Goal: Task Accomplishment & Management: Use online tool/utility

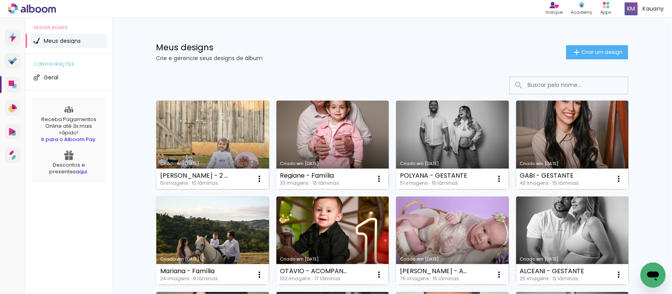
click at [215, 141] on link "Criado em [DATE]" at bounding box center [212, 145] width 113 height 89
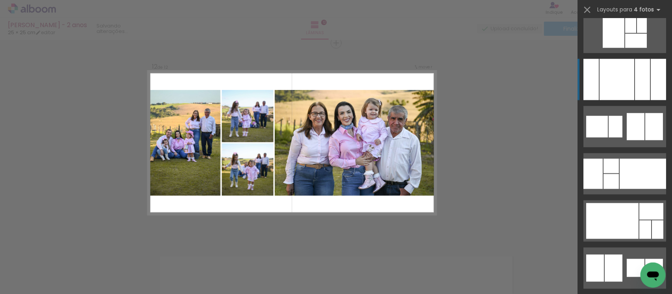
scroll to position [3131, 0]
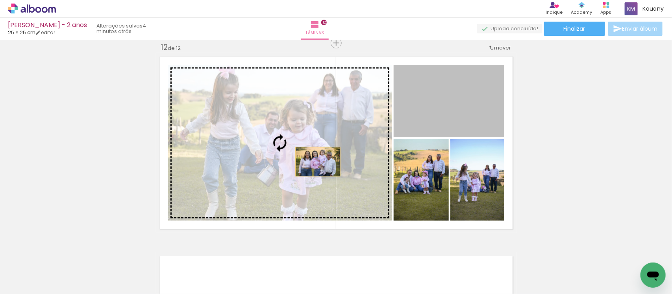
drag, startPoint x: 424, startPoint y: 109, endPoint x: 312, endPoint y: 162, distance: 123.6
click at [0, 0] on slot at bounding box center [0, 0] width 0 height 0
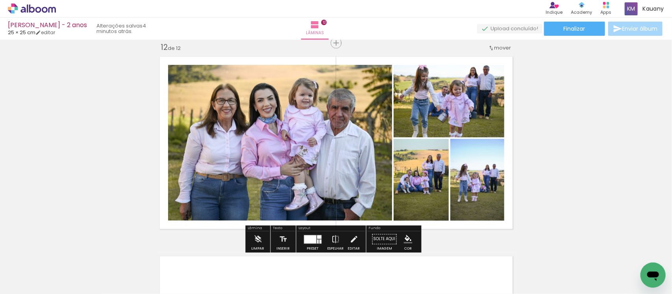
drag, startPoint x: 312, startPoint y: 162, endPoint x: 290, endPoint y: 158, distance: 22.3
drag, startPoint x: 290, startPoint y: 158, endPoint x: 295, endPoint y: 158, distance: 5.1
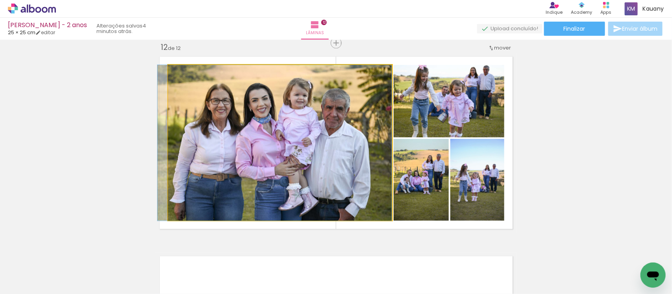
drag, startPoint x: 295, startPoint y: 158, endPoint x: 264, endPoint y: 122, distance: 47.4
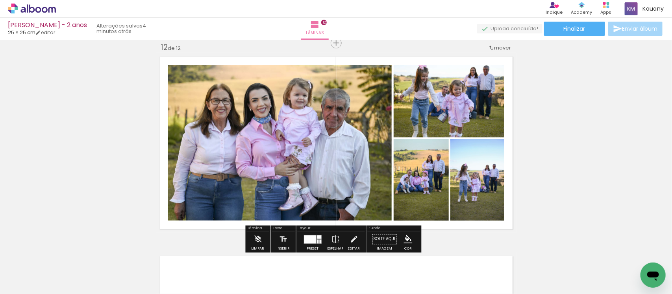
drag, startPoint x: 330, startPoint y: 132, endPoint x: 358, endPoint y: 122, distance: 30.0
drag, startPoint x: 358, startPoint y: 122, endPoint x: 359, endPoint y: 53, distance: 68.9
click at [359, 53] on quentale-layouter at bounding box center [336, 143] width 361 height 180
drag, startPoint x: 318, startPoint y: 137, endPoint x: 353, endPoint y: 133, distance: 35.7
drag, startPoint x: 353, startPoint y: 133, endPoint x: 306, endPoint y: 139, distance: 48.0
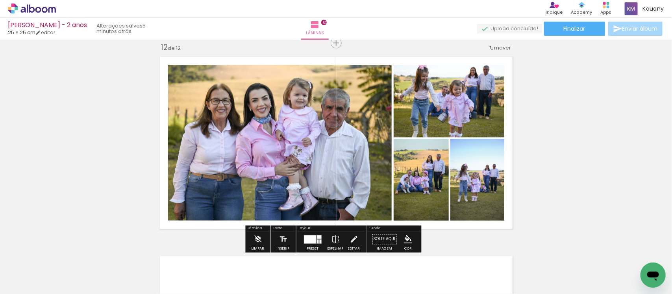
click at [306, 139] on quentale-photo at bounding box center [280, 143] width 224 height 156
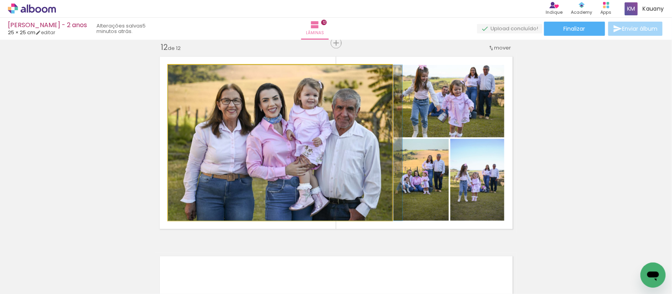
drag, startPoint x: 306, startPoint y: 139, endPoint x: 327, endPoint y: 138, distance: 21.7
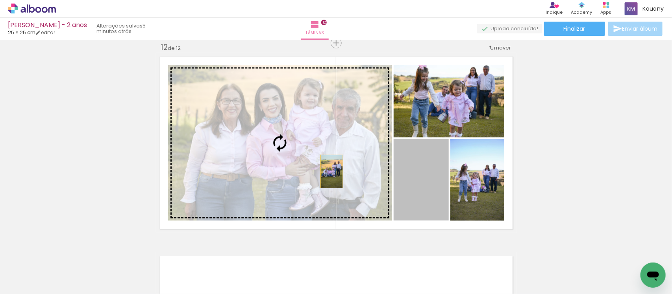
drag, startPoint x: 429, startPoint y: 166, endPoint x: 327, endPoint y: 171, distance: 102.1
click at [0, 0] on slot at bounding box center [0, 0] width 0 height 0
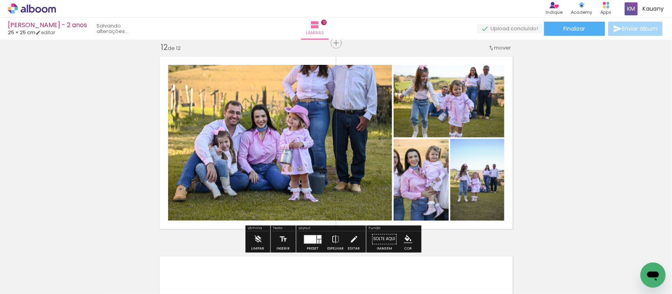
drag, startPoint x: 327, startPoint y: 171, endPoint x: 327, endPoint y: 205, distance: 33.9
drag, startPoint x: 327, startPoint y: 205, endPoint x: 285, endPoint y: 164, distance: 59.0
click at [285, 164] on quentale-photo at bounding box center [280, 143] width 224 height 156
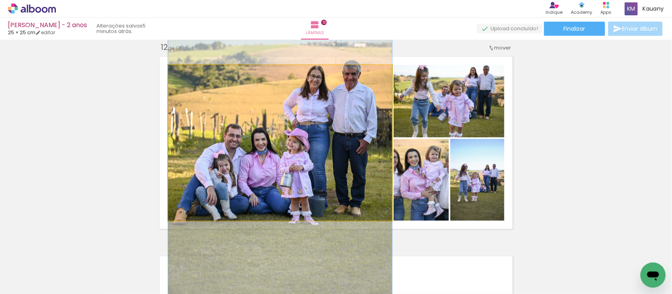
drag, startPoint x: 285, startPoint y: 164, endPoint x: 284, endPoint y: 187, distance: 23.3
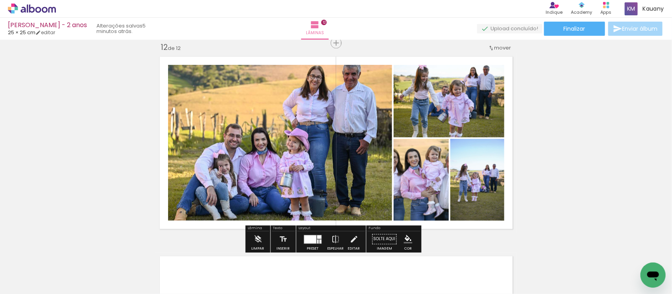
click at [284, 187] on quentale-photo at bounding box center [280, 143] width 224 height 156
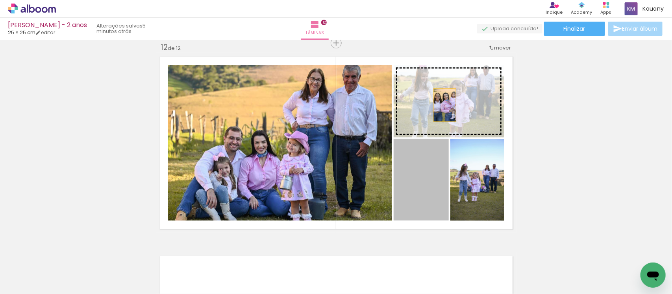
drag, startPoint x: 424, startPoint y: 178, endPoint x: 441, endPoint y: 104, distance: 75.8
click at [0, 0] on slot at bounding box center [0, 0] width 0 height 0
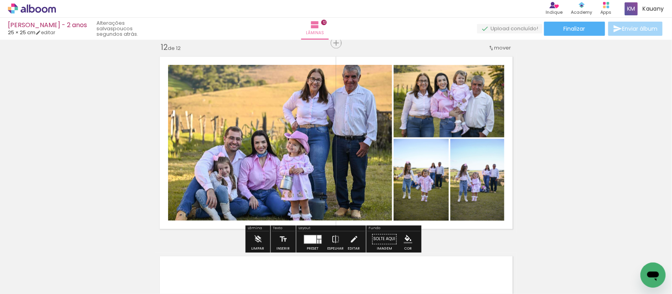
click at [310, 237] on div at bounding box center [310, 239] width 12 height 8
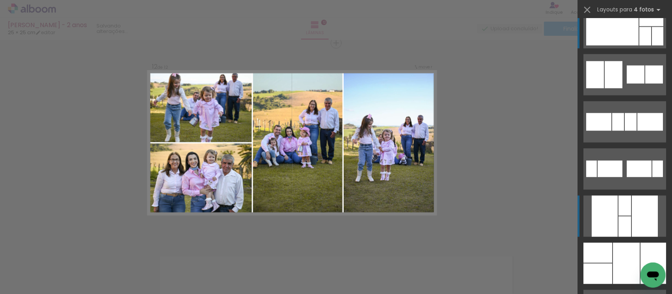
scroll to position [3370, 0]
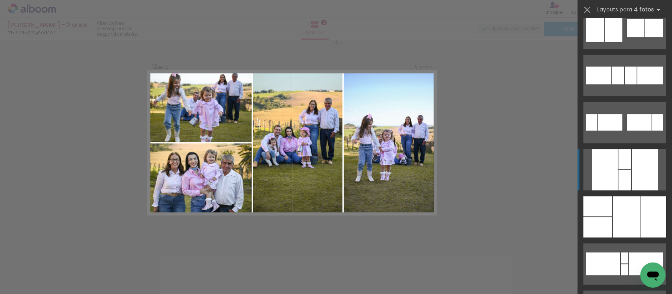
click at [622, 224] on div at bounding box center [626, 217] width 27 height 41
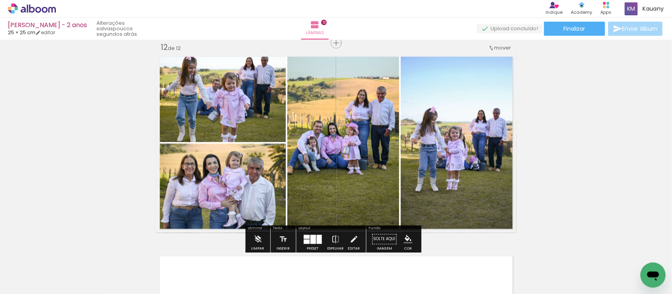
drag, startPoint x: 364, startPoint y: 195, endPoint x: 342, endPoint y: 192, distance: 22.7
drag, startPoint x: 342, startPoint y: 192, endPoint x: 337, endPoint y: 189, distance: 5.3
click at [337, 189] on quentale-photo at bounding box center [343, 143] width 112 height 180
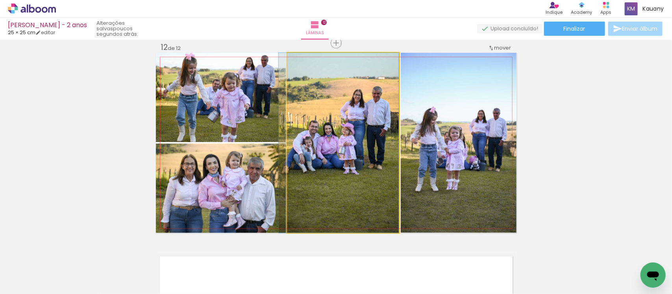
drag, startPoint x: 337, startPoint y: 189, endPoint x: 324, endPoint y: 189, distance: 13.0
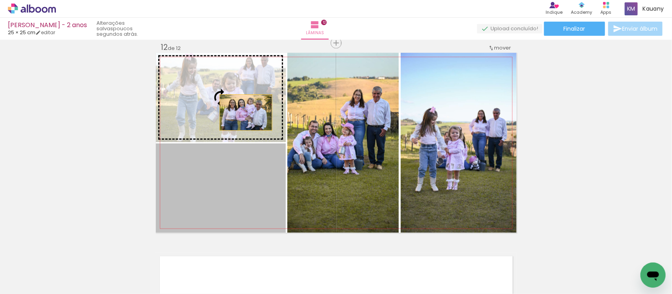
drag, startPoint x: 243, startPoint y: 200, endPoint x: 242, endPoint y: 112, distance: 87.8
click at [0, 0] on slot at bounding box center [0, 0] width 0 height 0
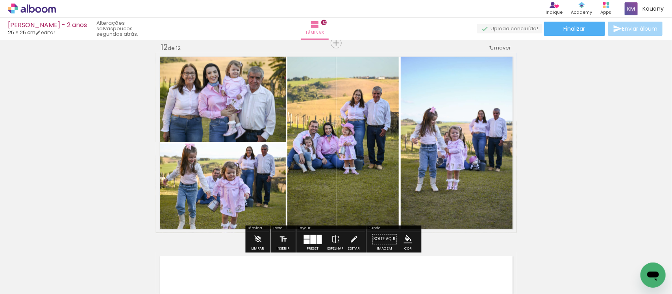
click at [317, 243] on div at bounding box center [319, 239] width 5 height 9
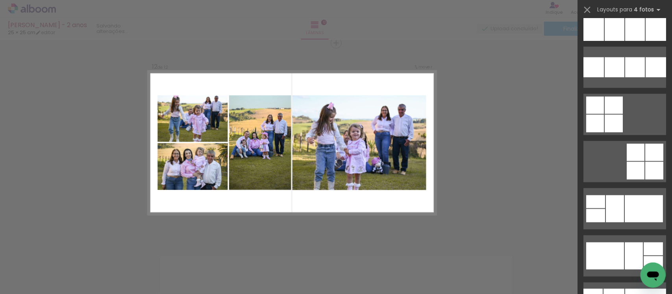
scroll to position [8640, 0]
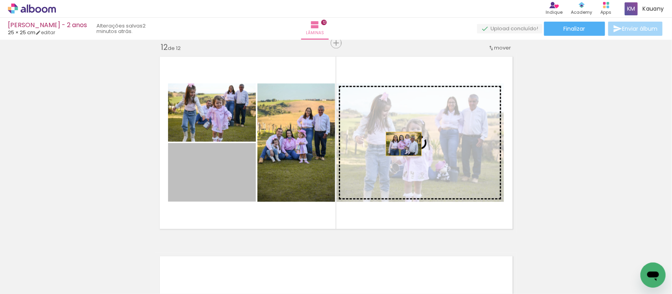
drag, startPoint x: 220, startPoint y: 185, endPoint x: 400, endPoint y: 144, distance: 185.0
click at [0, 0] on slot at bounding box center [0, 0] width 0 height 0
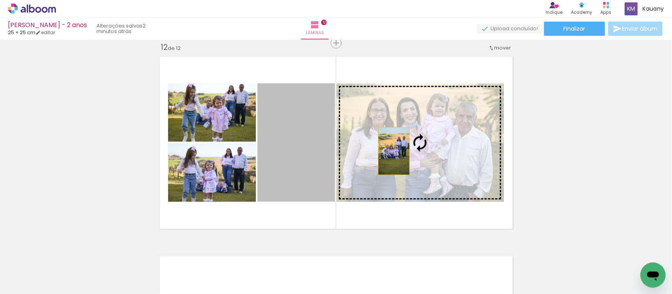
drag, startPoint x: 305, startPoint y: 154, endPoint x: 392, endPoint y: 151, distance: 86.7
click at [0, 0] on slot at bounding box center [0, 0] width 0 height 0
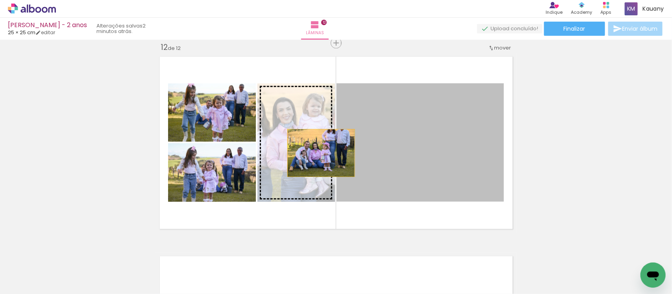
drag, startPoint x: 392, startPoint y: 151, endPoint x: 312, endPoint y: 153, distance: 80.3
click at [0, 0] on slot at bounding box center [0, 0] width 0 height 0
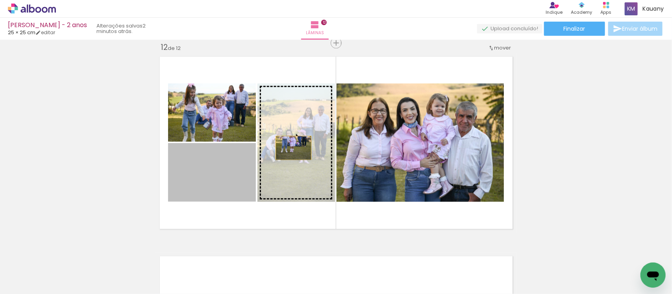
drag, startPoint x: 182, startPoint y: 181, endPoint x: 298, endPoint y: 146, distance: 120.6
click at [0, 0] on slot at bounding box center [0, 0] width 0 height 0
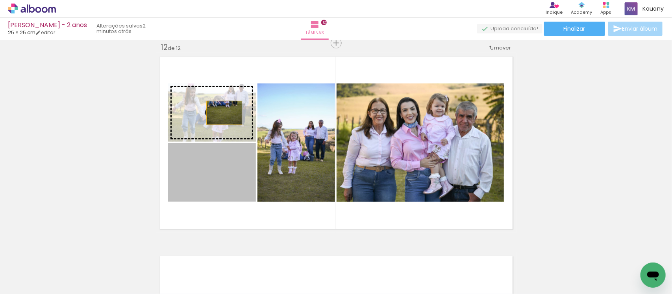
drag, startPoint x: 217, startPoint y: 187, endPoint x: 220, endPoint y: 113, distance: 74.5
click at [0, 0] on slot at bounding box center [0, 0] width 0 height 0
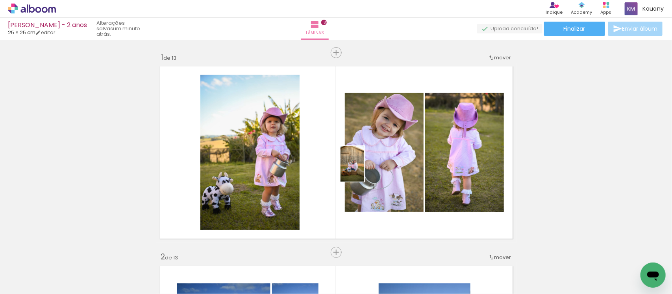
scroll to position [2409, 0]
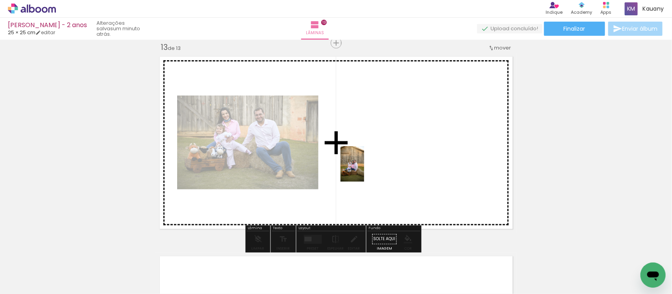
drag, startPoint x: 351, startPoint y: 215, endPoint x: 364, endPoint y: 170, distance: 46.4
click at [364, 170] on quentale-workspace at bounding box center [336, 147] width 672 height 294
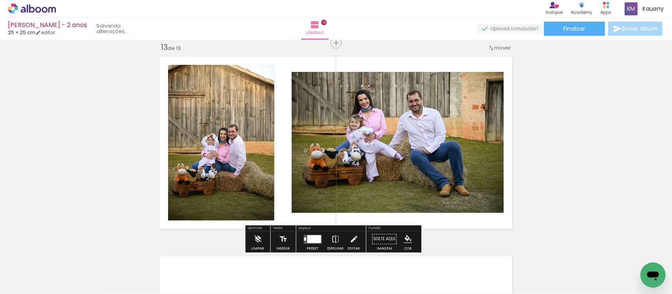
scroll to position [0, 661]
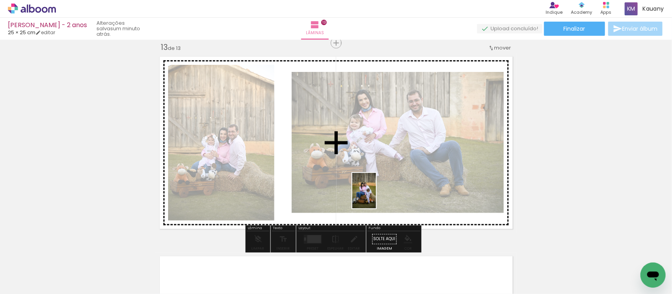
drag, startPoint x: 388, startPoint y: 269, endPoint x: 375, endPoint y: 193, distance: 76.6
click at [375, 193] on quentale-workspace at bounding box center [336, 147] width 672 height 294
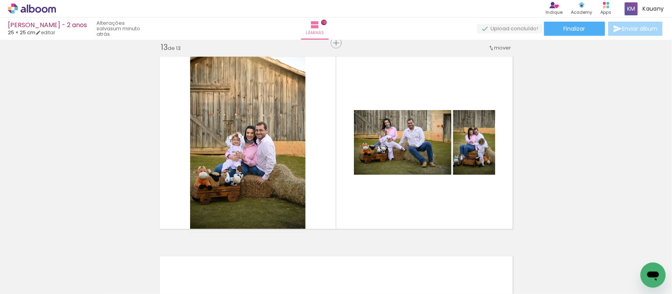
scroll to position [0, 797]
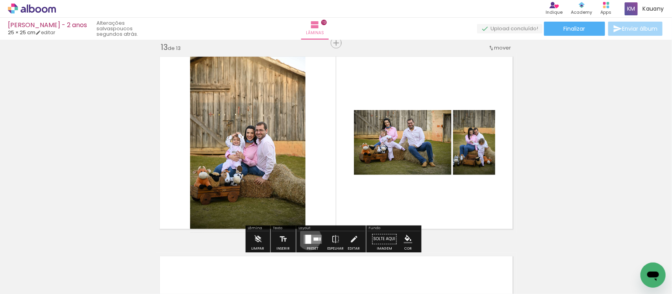
click at [307, 238] on div at bounding box center [308, 239] width 6 height 9
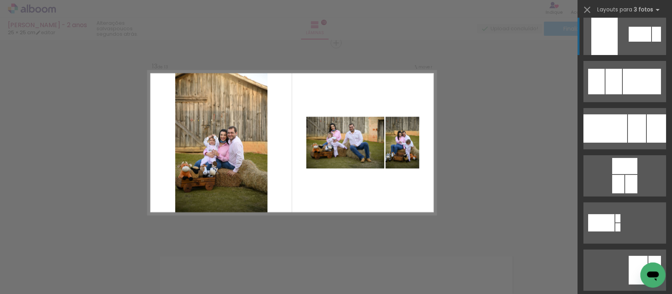
scroll to position [0, 0]
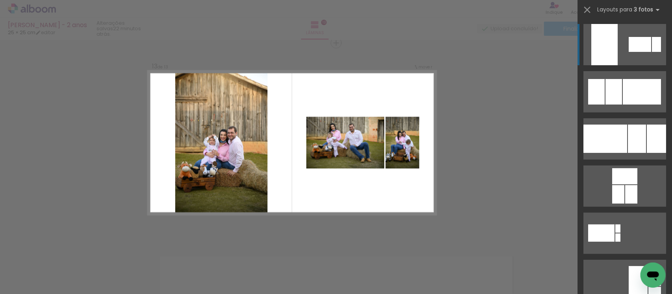
scroll to position [0, 797]
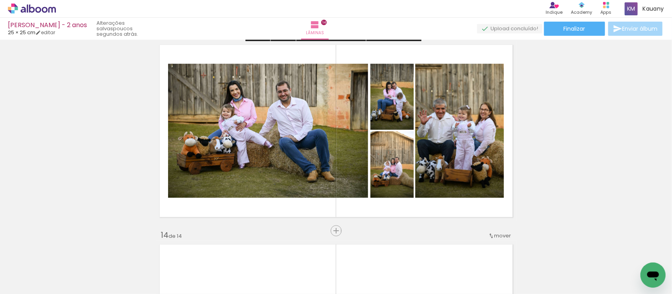
scroll to position [2422, 0]
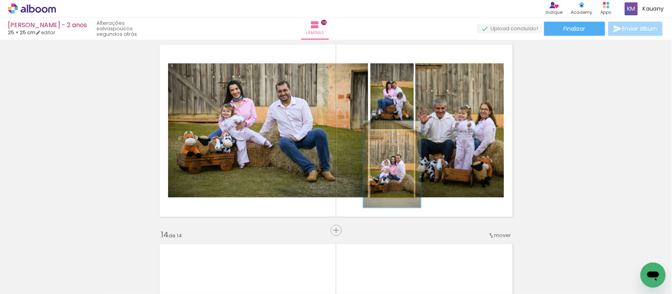
drag, startPoint x: 386, startPoint y: 137, endPoint x: 390, endPoint y: 137, distance: 4.3
type paper-slider "131"
click at [390, 137] on div at bounding box center [391, 139] width 13 height 13
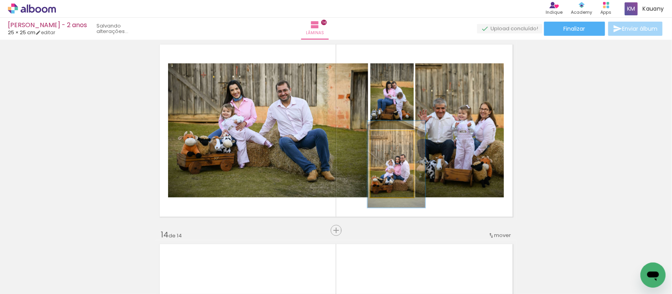
drag, startPoint x: 398, startPoint y: 171, endPoint x: 402, endPoint y: 171, distance: 4.3
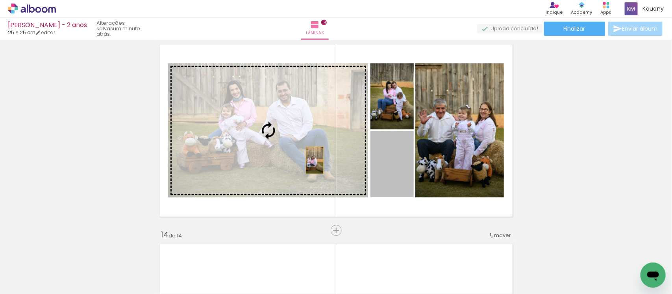
drag, startPoint x: 389, startPoint y: 168, endPoint x: 310, endPoint y: 160, distance: 79.5
click at [0, 0] on slot at bounding box center [0, 0] width 0 height 0
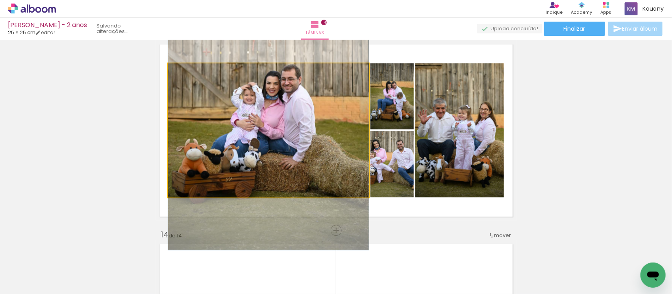
drag, startPoint x: 327, startPoint y: 169, endPoint x: 326, endPoint y: 139, distance: 30.7
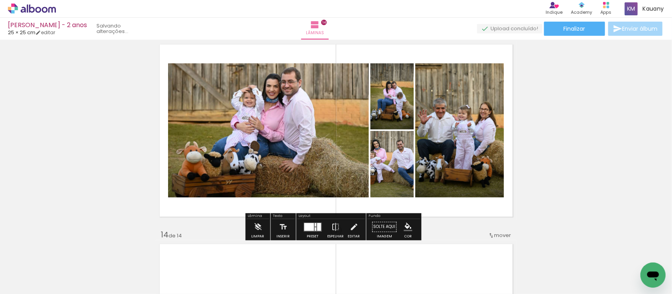
click at [312, 226] on div at bounding box center [309, 227] width 10 height 8
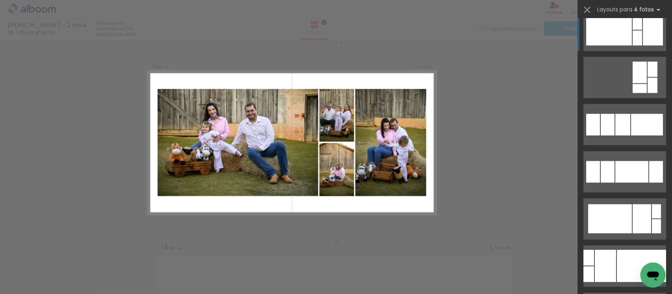
scroll to position [459, 0]
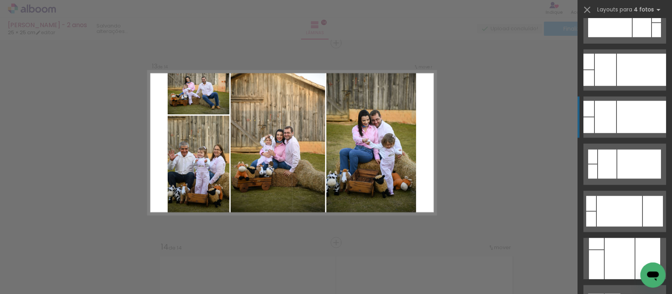
scroll to position [660, 0]
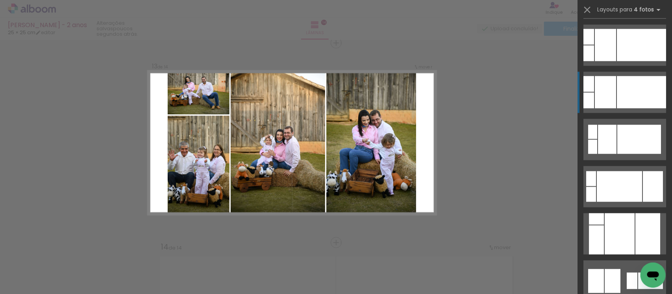
click at [617, 109] on div at bounding box center [641, 92] width 49 height 32
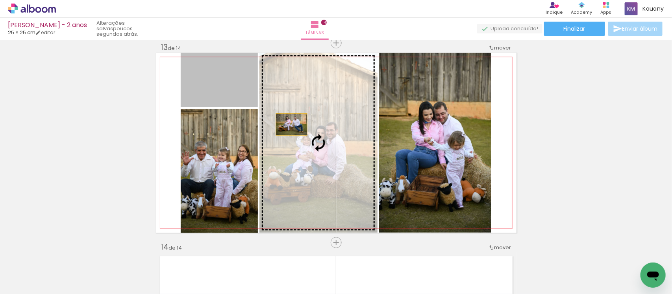
drag, startPoint x: 221, startPoint y: 86, endPoint x: 293, endPoint y: 128, distance: 83.4
click at [0, 0] on slot at bounding box center [0, 0] width 0 height 0
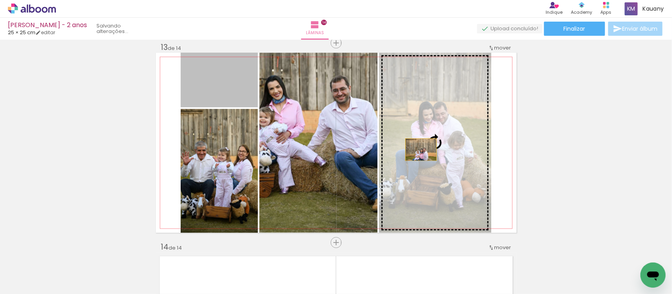
drag, startPoint x: 218, startPoint y: 89, endPoint x: 418, endPoint y: 150, distance: 208.3
click at [0, 0] on slot at bounding box center [0, 0] width 0 height 0
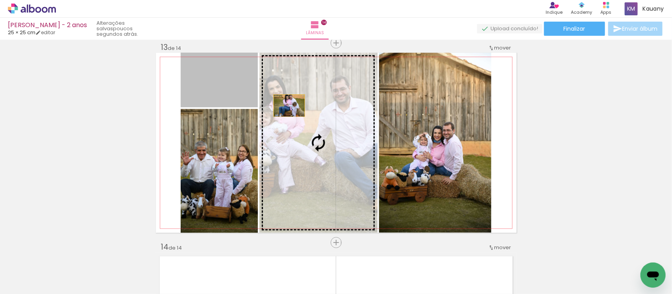
drag, startPoint x: 233, startPoint y: 92, endPoint x: 302, endPoint y: 120, distance: 75.0
click at [0, 0] on slot at bounding box center [0, 0] width 0 height 0
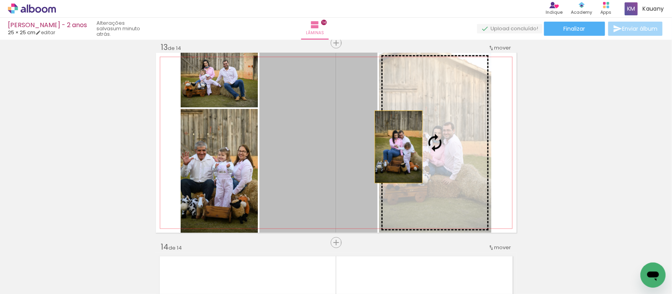
drag, startPoint x: 333, startPoint y: 152, endPoint x: 407, endPoint y: 147, distance: 73.8
click at [0, 0] on slot at bounding box center [0, 0] width 0 height 0
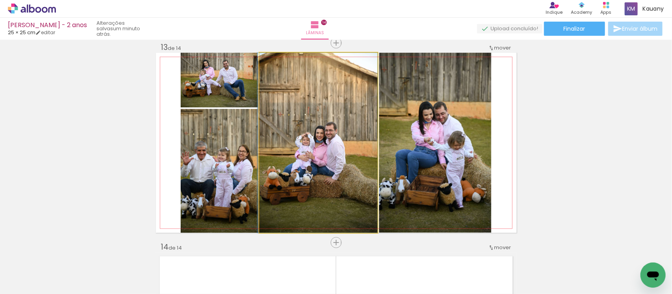
drag, startPoint x: 346, startPoint y: 161, endPoint x: 337, endPoint y: 161, distance: 9.4
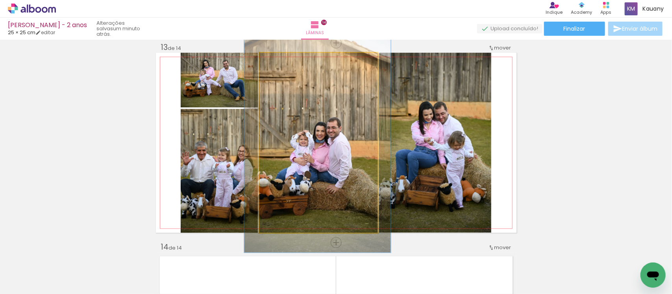
drag, startPoint x: 277, startPoint y: 62, endPoint x: 283, endPoint y: 61, distance: 5.9
type paper-slider "122"
click at [283, 61] on div at bounding box center [283, 61] width 13 height 13
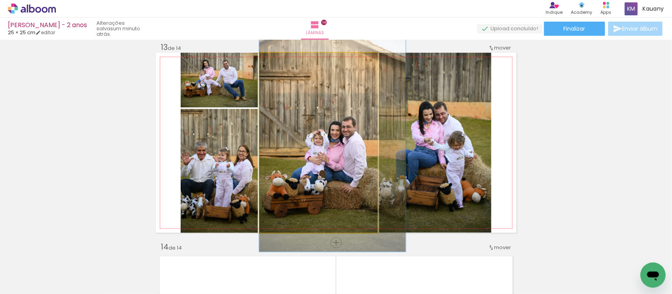
drag, startPoint x: 317, startPoint y: 139, endPoint x: 333, endPoint y: 138, distance: 16.6
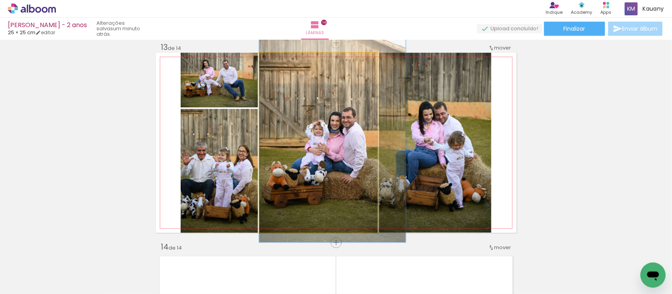
drag, startPoint x: 333, startPoint y: 138, endPoint x: 358, endPoint y: 129, distance: 26.5
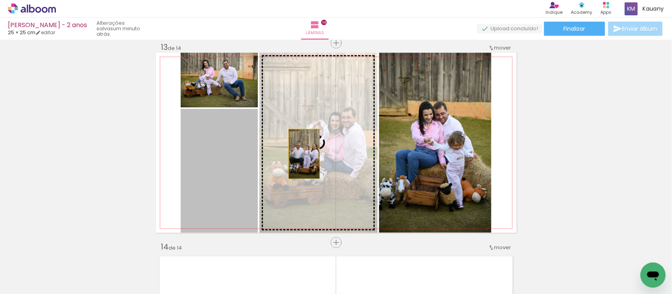
drag, startPoint x: 229, startPoint y: 163, endPoint x: 301, endPoint y: 154, distance: 73.0
click at [0, 0] on slot at bounding box center [0, 0] width 0 height 0
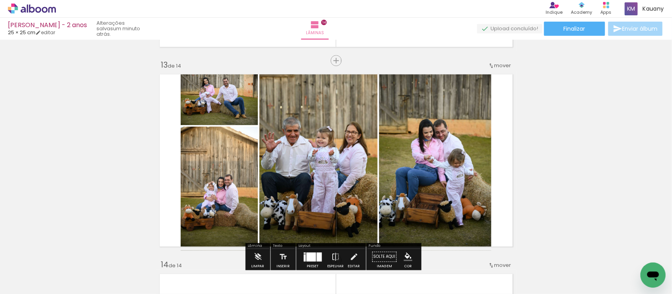
scroll to position [2391, 0]
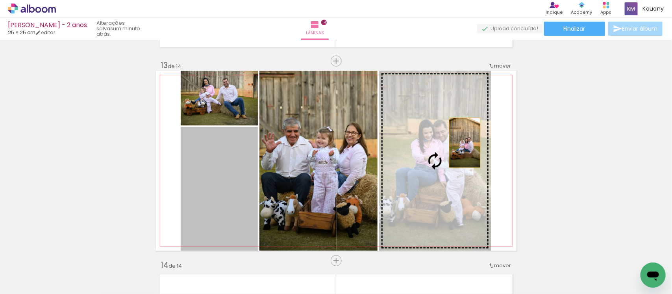
drag, startPoint x: 216, startPoint y: 172, endPoint x: 461, endPoint y: 143, distance: 246.2
click at [0, 0] on slot at bounding box center [0, 0] width 0 height 0
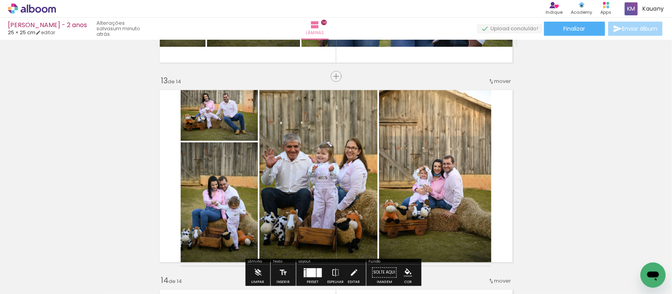
scroll to position [2375, 0]
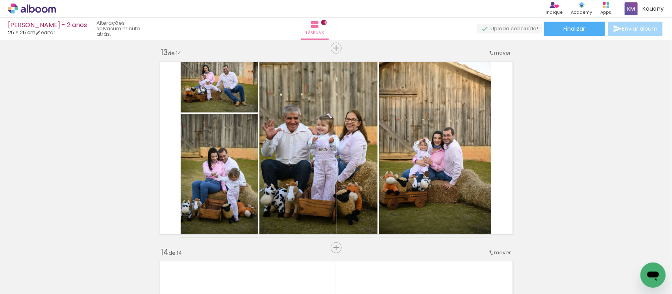
scroll to position [2407, 0]
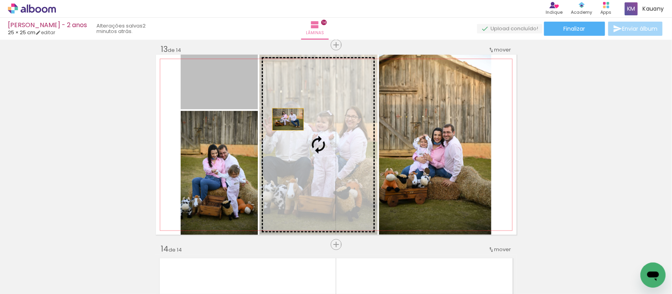
drag, startPoint x: 224, startPoint y: 91, endPoint x: 290, endPoint y: 121, distance: 72.6
click at [0, 0] on slot at bounding box center [0, 0] width 0 height 0
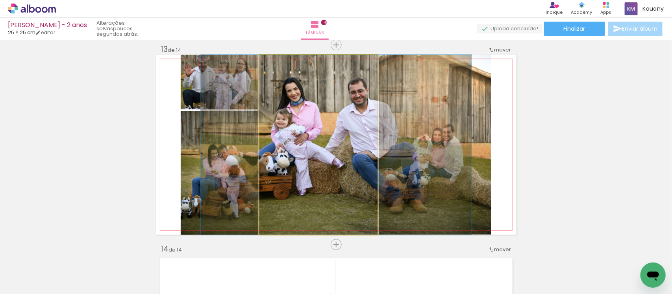
drag, startPoint x: 290, startPoint y: 121, endPoint x: 307, endPoint y: 121, distance: 17.7
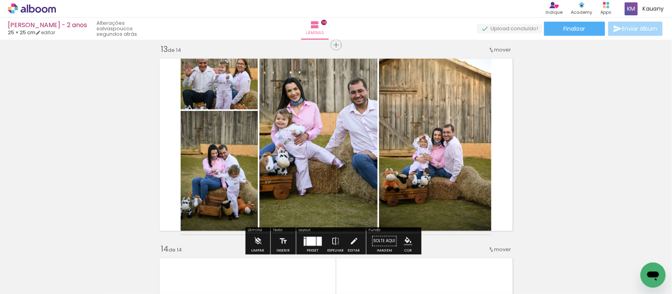
click at [317, 238] on div at bounding box center [319, 241] width 5 height 9
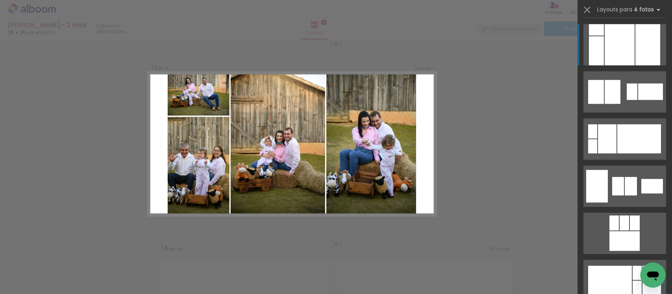
scroll to position [2409, 0]
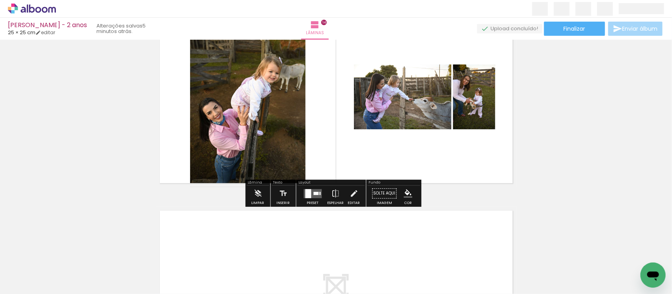
scroll to position [2655, 0]
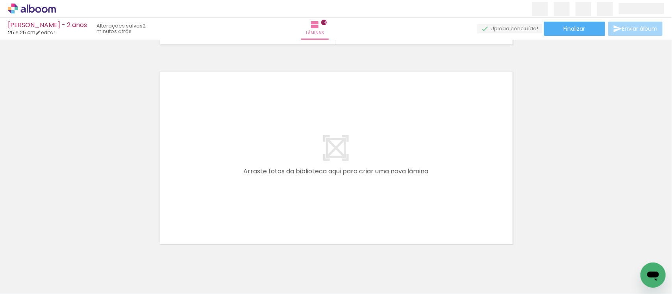
scroll to position [0, 1643]
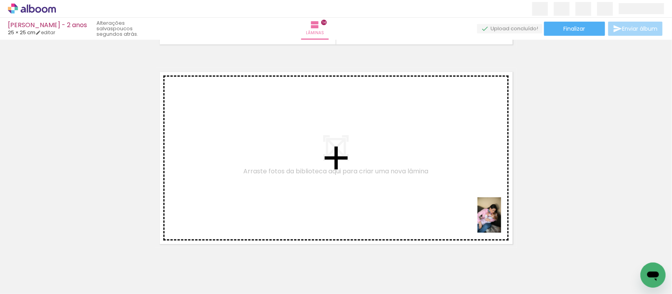
drag, startPoint x: 599, startPoint y: 264, endPoint x: 501, endPoint y: 221, distance: 107.0
click at [501, 221] on quentale-workspace at bounding box center [336, 147] width 672 height 294
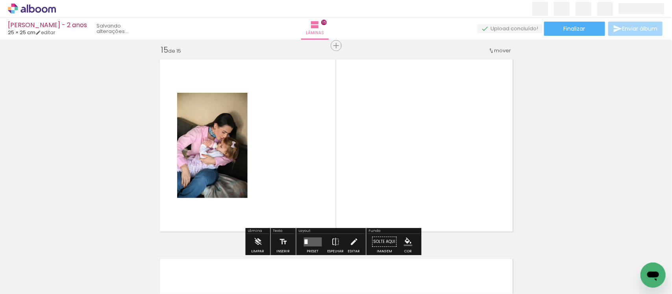
scroll to position [2809, 0]
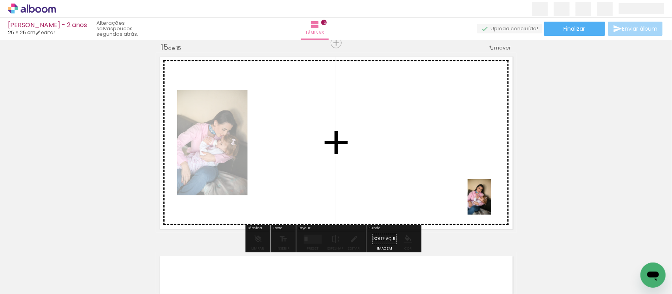
drag, startPoint x: 640, startPoint y: 255, endPoint x: 491, endPoint y: 203, distance: 158.0
click at [491, 203] on quentale-workspace at bounding box center [336, 147] width 672 height 294
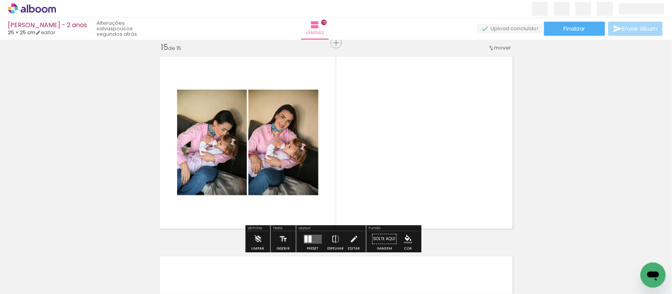
click at [311, 237] on quentale-layouter at bounding box center [313, 239] width 18 height 9
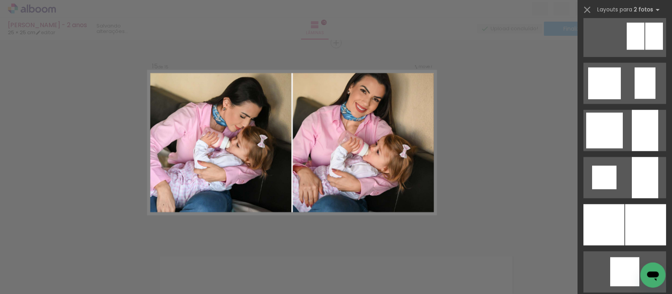
scroll to position [623, 0]
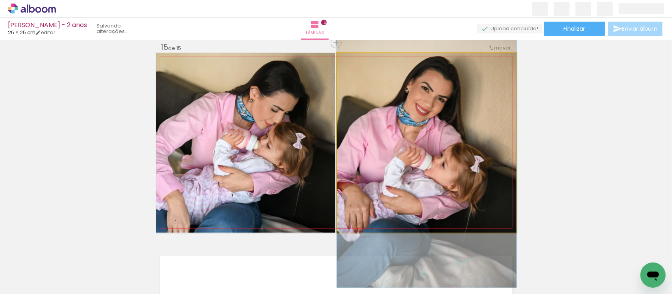
drag, startPoint x: 471, startPoint y: 154, endPoint x: 481, endPoint y: 165, distance: 15.0
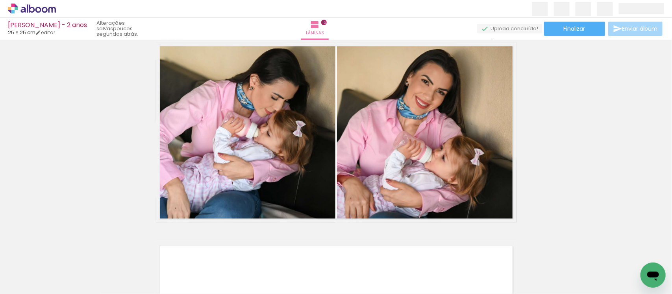
scroll to position [0, 1643]
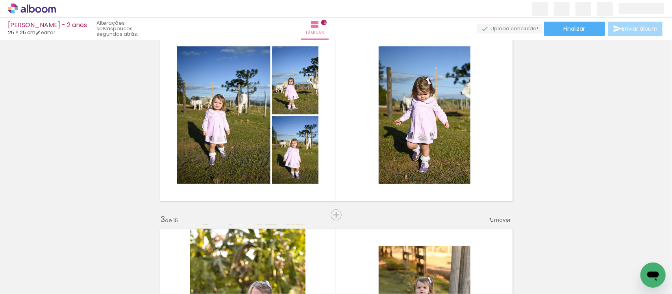
scroll to position [0, 0]
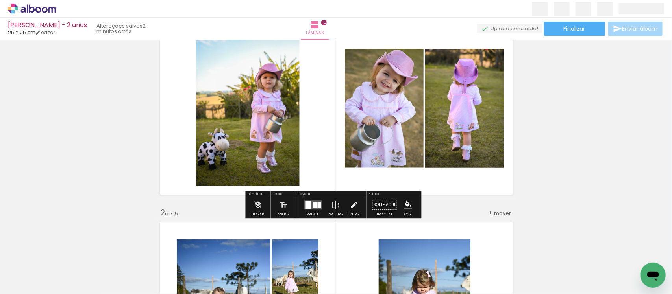
scroll to position [44, 0]
click at [310, 203] on quentale-layouter at bounding box center [313, 204] width 18 height 9
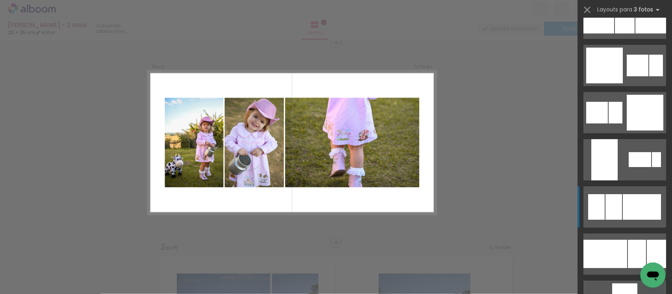
scroll to position [1208, 0]
click at [623, 218] on div at bounding box center [642, 207] width 38 height 26
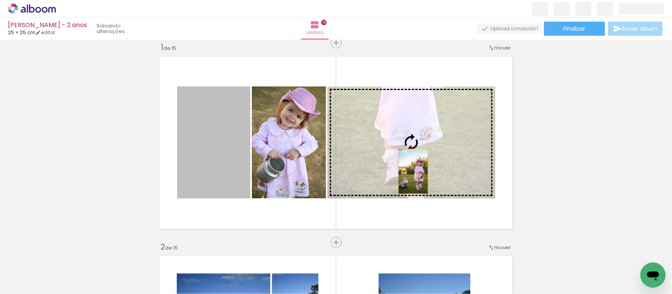
drag, startPoint x: 217, startPoint y: 176, endPoint x: 414, endPoint y: 172, distance: 197.6
click at [0, 0] on slot at bounding box center [0, 0] width 0 height 0
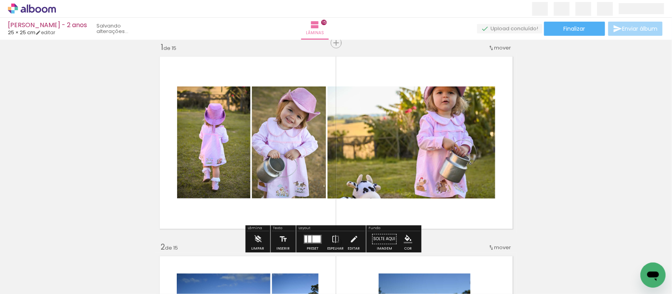
click at [314, 237] on div at bounding box center [317, 239] width 8 height 7
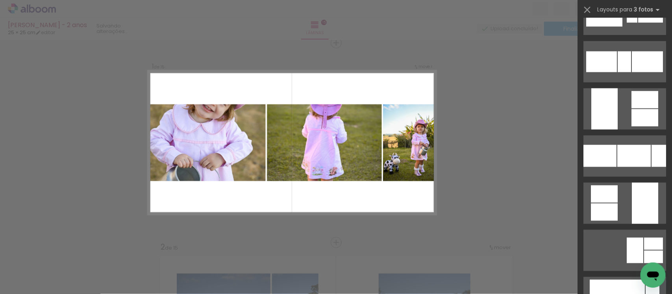
scroll to position [4710, 0]
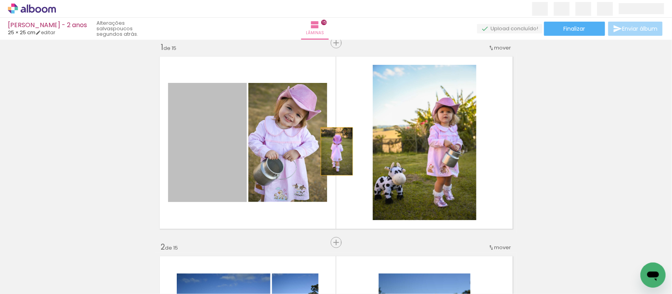
scroll to position [0, 1643]
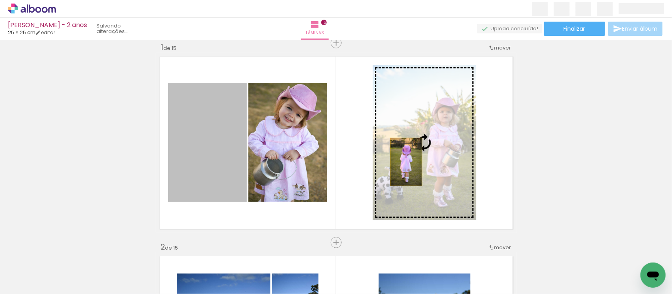
drag, startPoint x: 209, startPoint y: 160, endPoint x: 402, endPoint y: 162, distance: 192.9
click at [0, 0] on slot at bounding box center [0, 0] width 0 height 0
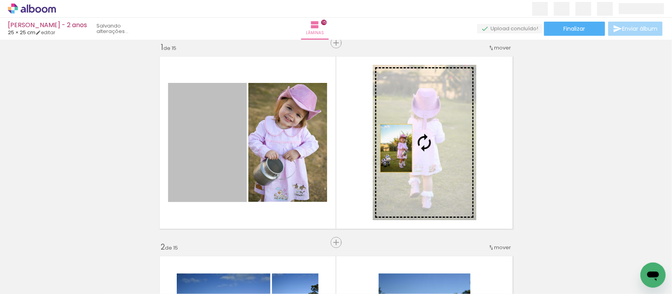
drag, startPoint x: 213, startPoint y: 158, endPoint x: 393, endPoint y: 148, distance: 180.1
click at [0, 0] on slot at bounding box center [0, 0] width 0 height 0
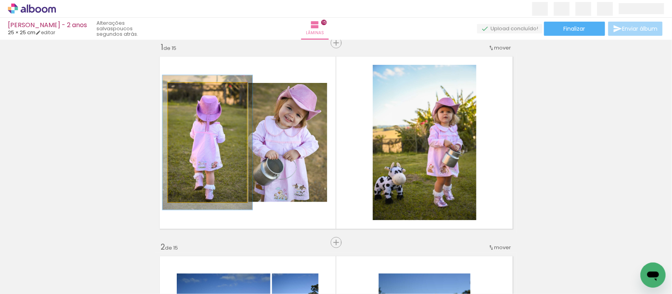
type paper-slider "114"
click at [187, 90] on div at bounding box center [189, 91] width 7 height 7
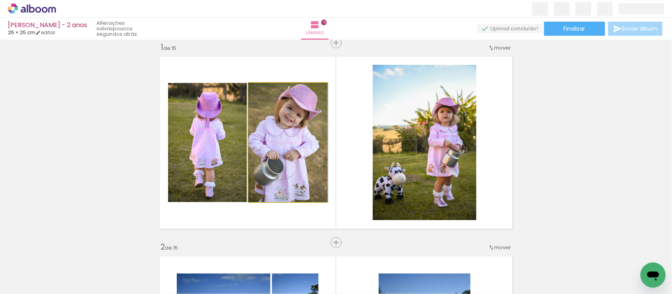
drag, startPoint x: 295, startPoint y: 155, endPoint x: 307, endPoint y: 155, distance: 12.2
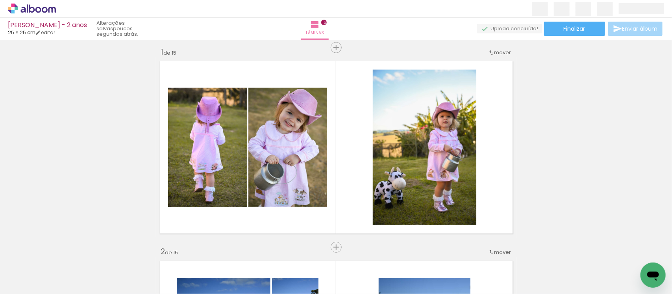
scroll to position [0, 0]
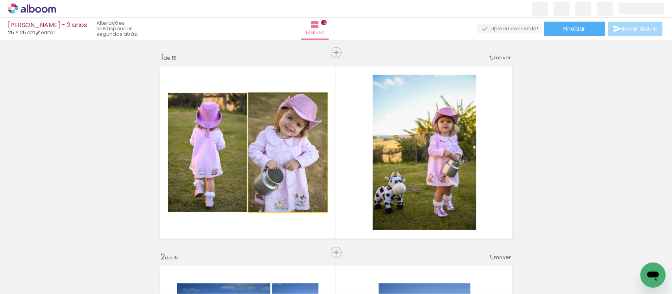
click at [283, 131] on quentale-photo at bounding box center [287, 152] width 79 height 119
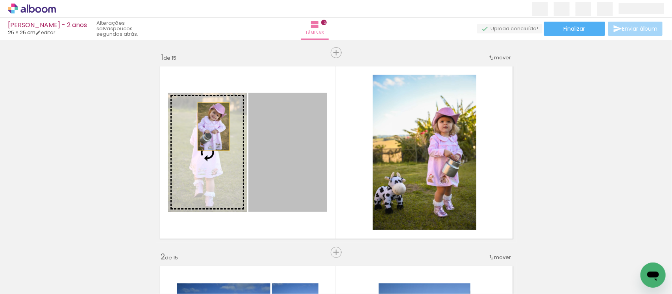
drag, startPoint x: 283, startPoint y: 131, endPoint x: 210, endPoint y: 127, distance: 72.9
click at [0, 0] on slot at bounding box center [0, 0] width 0 height 0
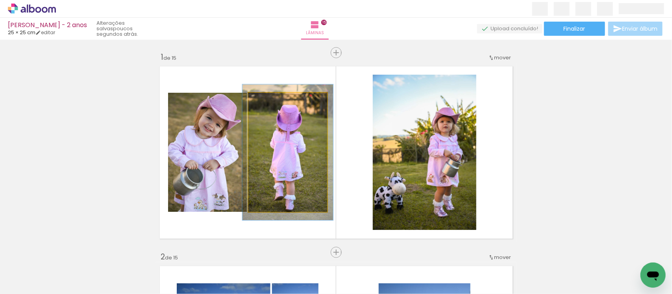
click at [271, 101] on div at bounding box center [270, 101] width 13 height 13
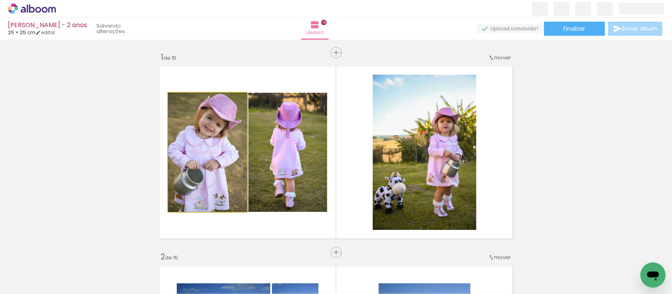
drag, startPoint x: 229, startPoint y: 158, endPoint x: 238, endPoint y: 157, distance: 9.5
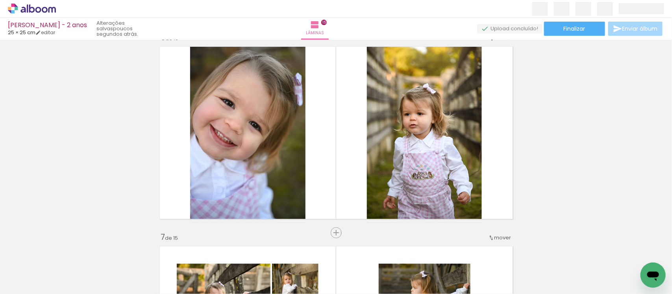
scroll to position [999, 0]
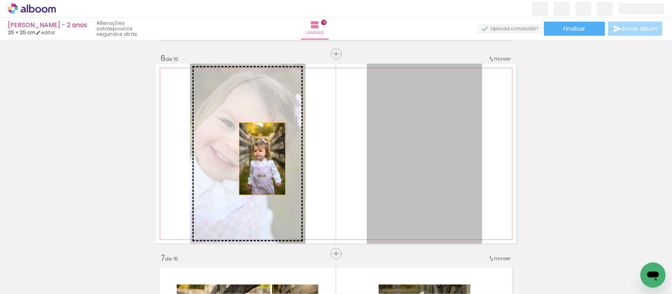
drag, startPoint x: 426, startPoint y: 146, endPoint x: 259, endPoint y: 159, distance: 167.7
click at [0, 0] on slot at bounding box center [0, 0] width 0 height 0
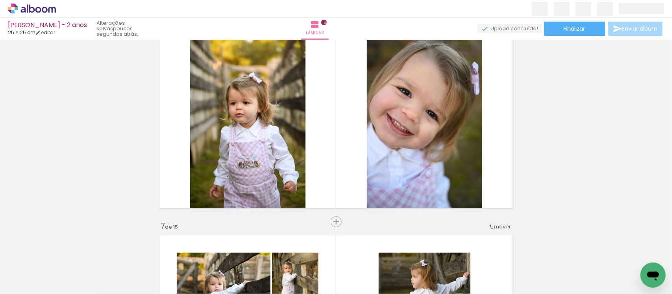
scroll to position [1032, 0]
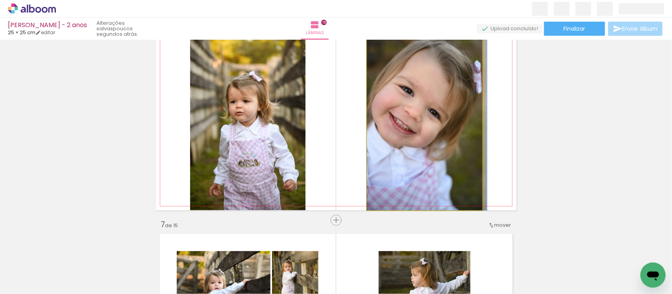
drag, startPoint x: 428, startPoint y: 164, endPoint x: 446, endPoint y: 165, distance: 17.3
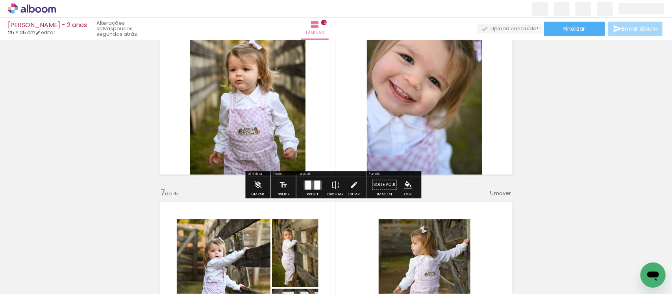
scroll to position [1065, 0]
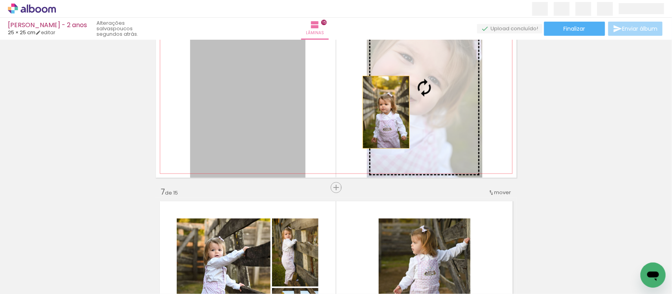
drag, startPoint x: 264, startPoint y: 120, endPoint x: 385, endPoint y: 112, distance: 120.7
click at [0, 0] on slot at bounding box center [0, 0] width 0 height 0
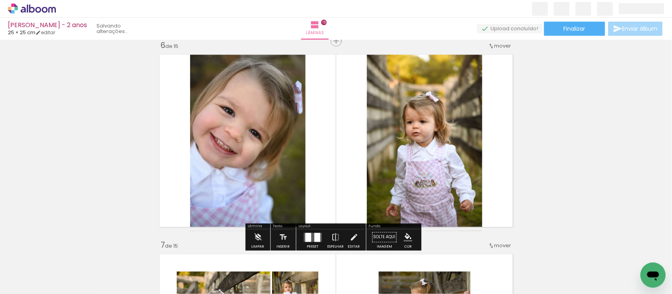
scroll to position [1011, 0]
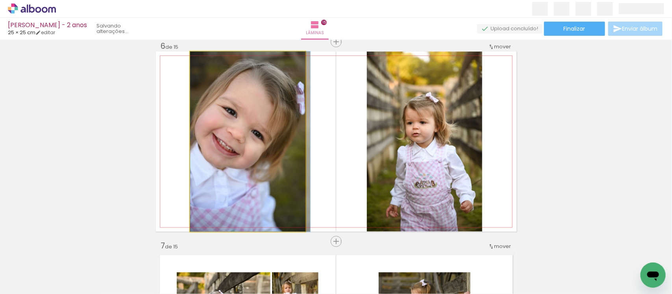
drag, startPoint x: 282, startPoint y: 146, endPoint x: 287, endPoint y: 146, distance: 5.1
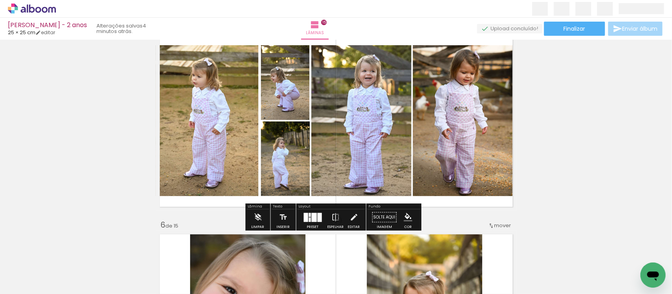
scroll to position [820, 0]
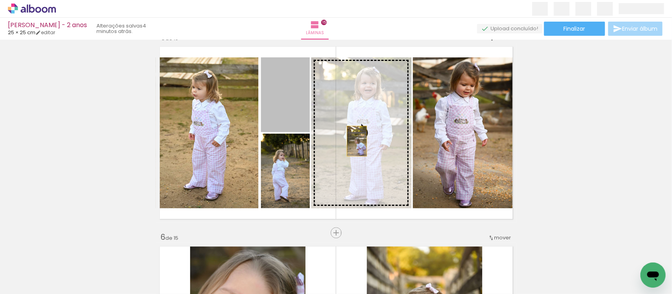
drag, startPoint x: 283, startPoint y: 103, endPoint x: 354, endPoint y: 141, distance: 81.2
click at [0, 0] on slot at bounding box center [0, 0] width 0 height 0
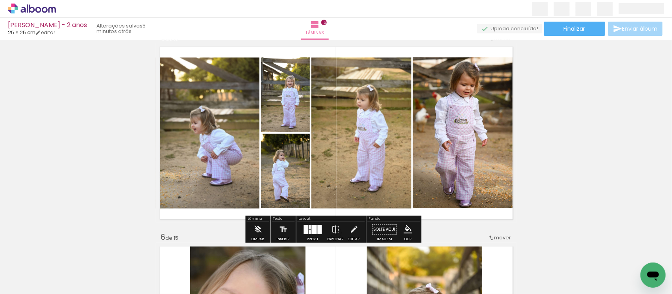
scroll to position [0, 1643]
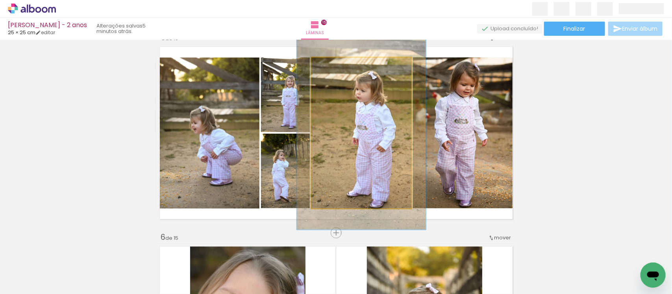
drag, startPoint x: 327, startPoint y: 67, endPoint x: 335, endPoint y: 67, distance: 7.5
type paper-slider "128"
click at [335, 67] on div at bounding box center [337, 65] width 7 height 7
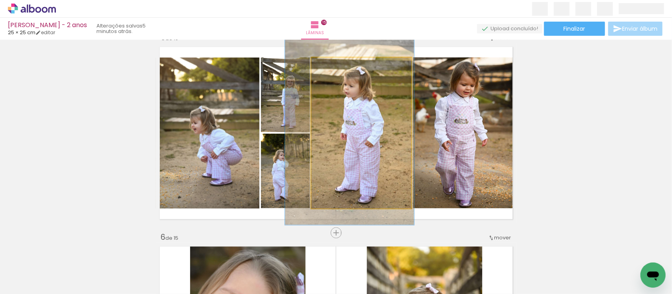
drag, startPoint x: 371, startPoint y: 131, endPoint x: 359, endPoint y: 125, distance: 13.0
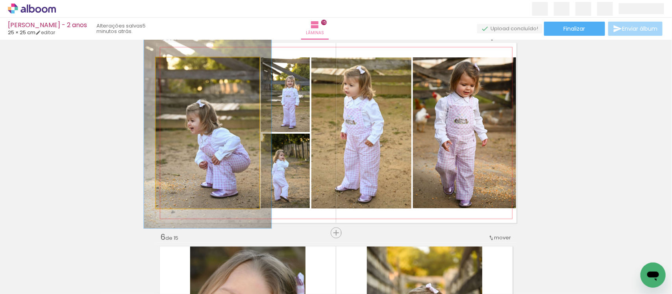
drag, startPoint x: 174, startPoint y: 66, endPoint x: 180, endPoint y: 65, distance: 6.3
type paper-slider "123"
click at [180, 65] on div at bounding box center [180, 65] width 13 height 13
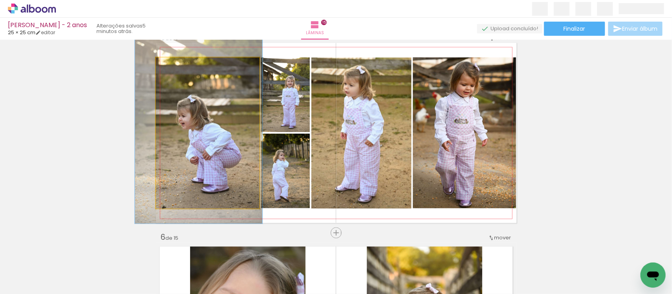
drag, startPoint x: 214, startPoint y: 139, endPoint x: 205, endPoint y: 134, distance: 10.2
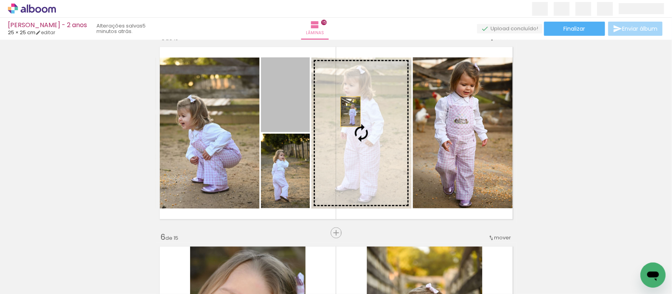
drag, startPoint x: 289, startPoint y: 104, endPoint x: 348, endPoint y: 112, distance: 58.9
click at [0, 0] on slot at bounding box center [0, 0] width 0 height 0
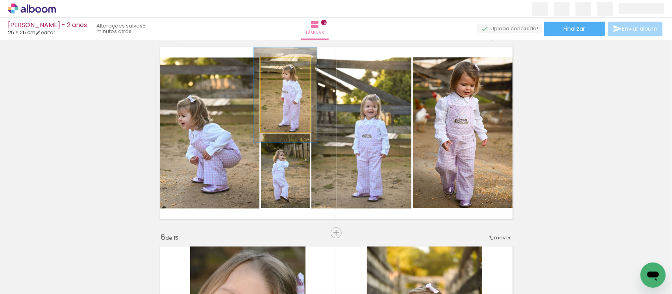
drag, startPoint x: 275, startPoint y: 61, endPoint x: 280, endPoint y: 61, distance: 5.1
type paper-slider "127"
click at [280, 61] on div at bounding box center [283, 65] width 13 height 13
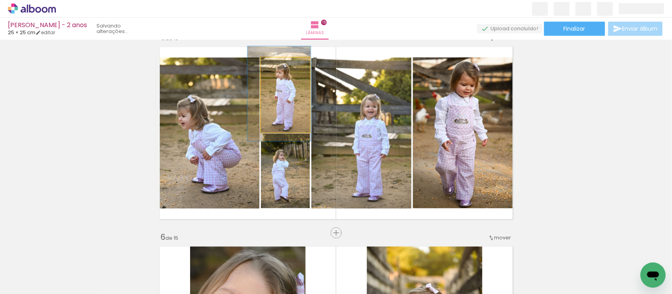
drag, startPoint x: 292, startPoint y: 100, endPoint x: 285, endPoint y: 98, distance: 6.4
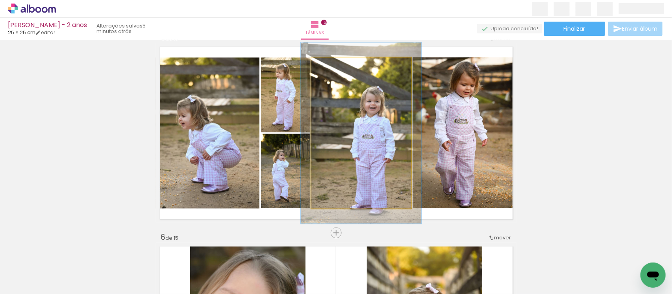
drag, startPoint x: 324, startPoint y: 64, endPoint x: 329, endPoint y: 64, distance: 5.5
type paper-slider "120"
click at [331, 64] on div at bounding box center [334, 65] width 7 height 7
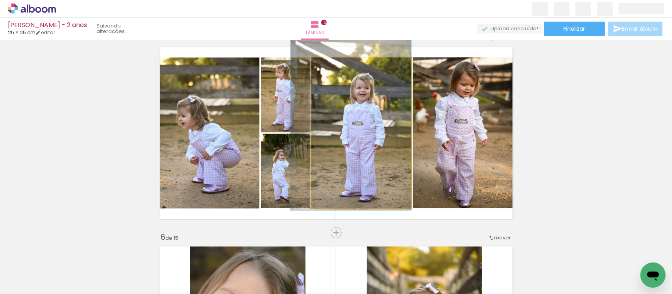
drag, startPoint x: 379, startPoint y: 148, endPoint x: 365, endPoint y: 134, distance: 19.5
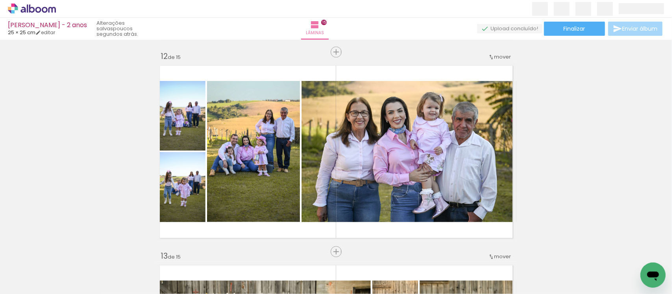
scroll to position [2201, 0]
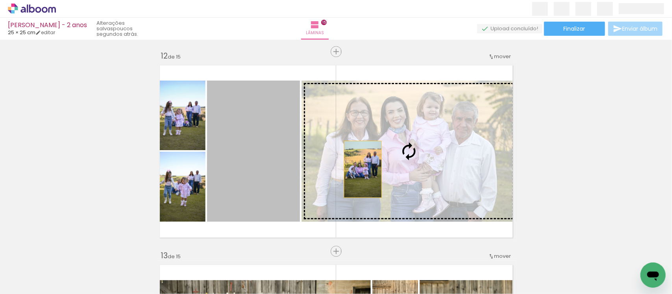
drag, startPoint x: 266, startPoint y: 165, endPoint x: 361, endPoint y: 169, distance: 94.5
click at [0, 0] on slot at bounding box center [0, 0] width 0 height 0
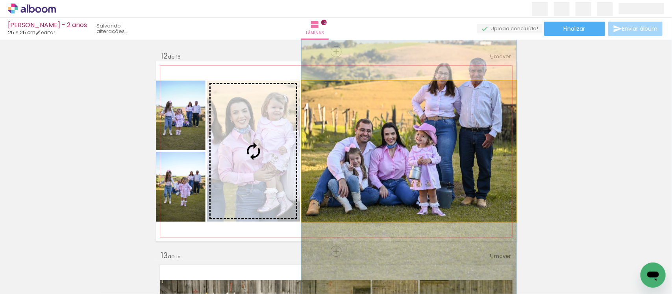
drag, startPoint x: 425, startPoint y: 154, endPoint x: 296, endPoint y: 162, distance: 130.1
click at [0, 0] on slot at bounding box center [0, 0] width 0 height 0
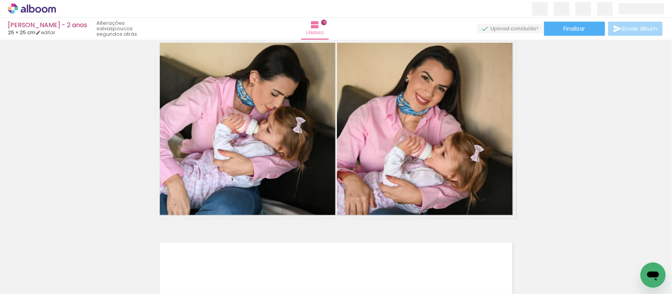
scroll to position [2818, 0]
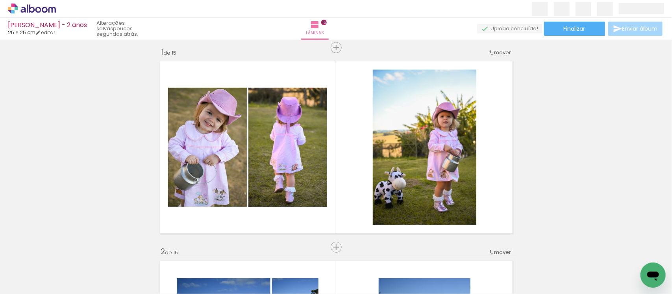
scroll to position [0, 0]
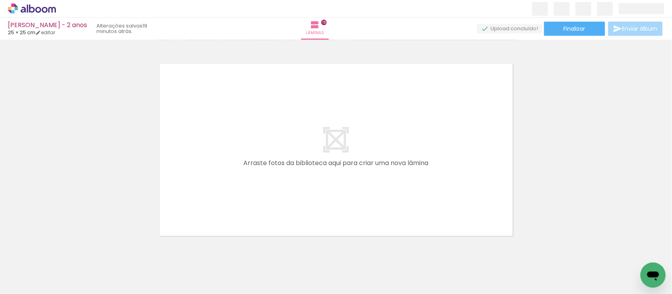
scroll to position [3024, 0]
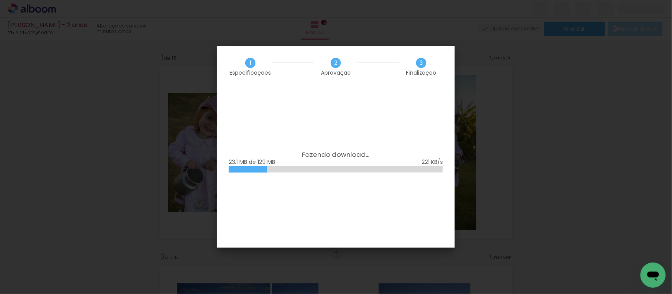
scroll to position [3024, 0]
